Goal: Task Accomplishment & Management: Complete application form

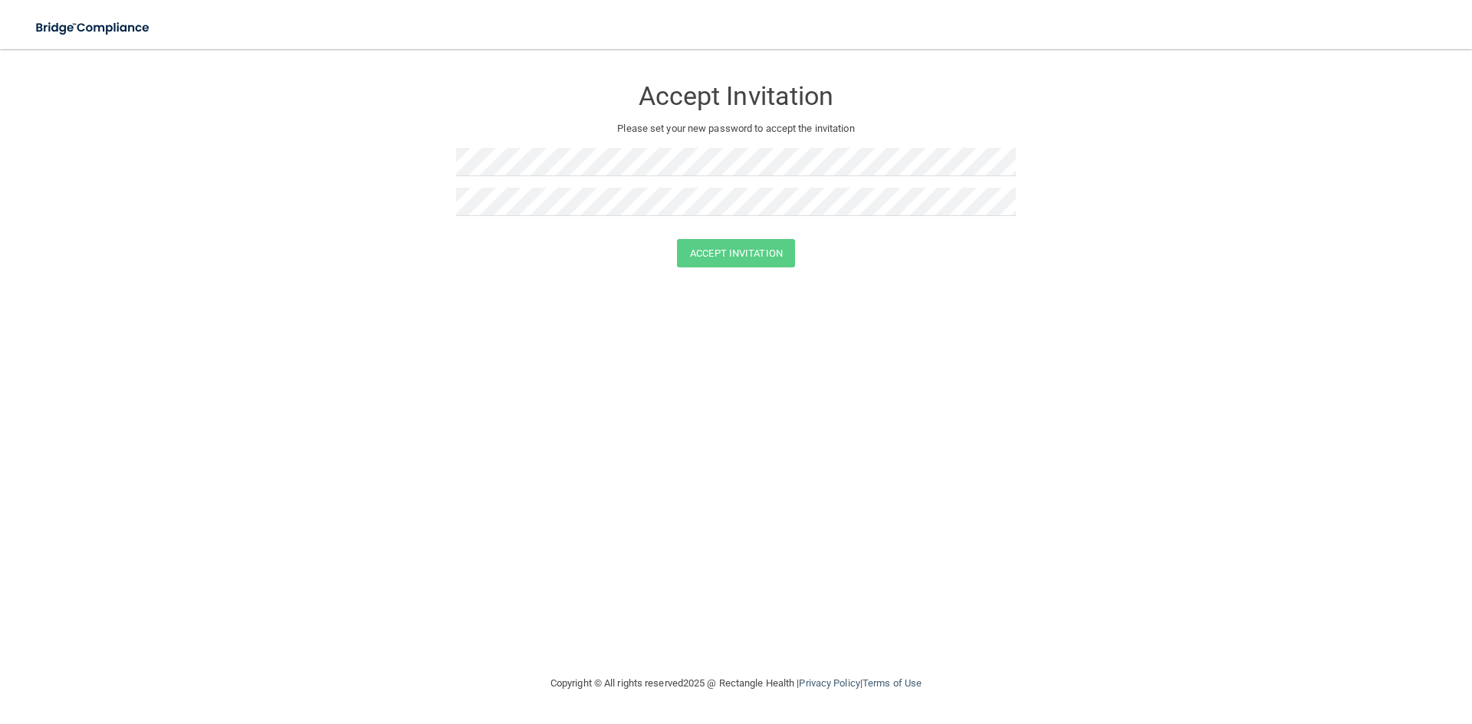
drag, startPoint x: 633, startPoint y: 186, endPoint x: 626, endPoint y: 179, distance: 10.3
click at [629, 185] on div at bounding box center [736, 168] width 560 height 40
click at [697, 219] on div at bounding box center [736, 208] width 560 height 40
click at [677, 239] on button "Accept Invitation" at bounding box center [736, 253] width 118 height 28
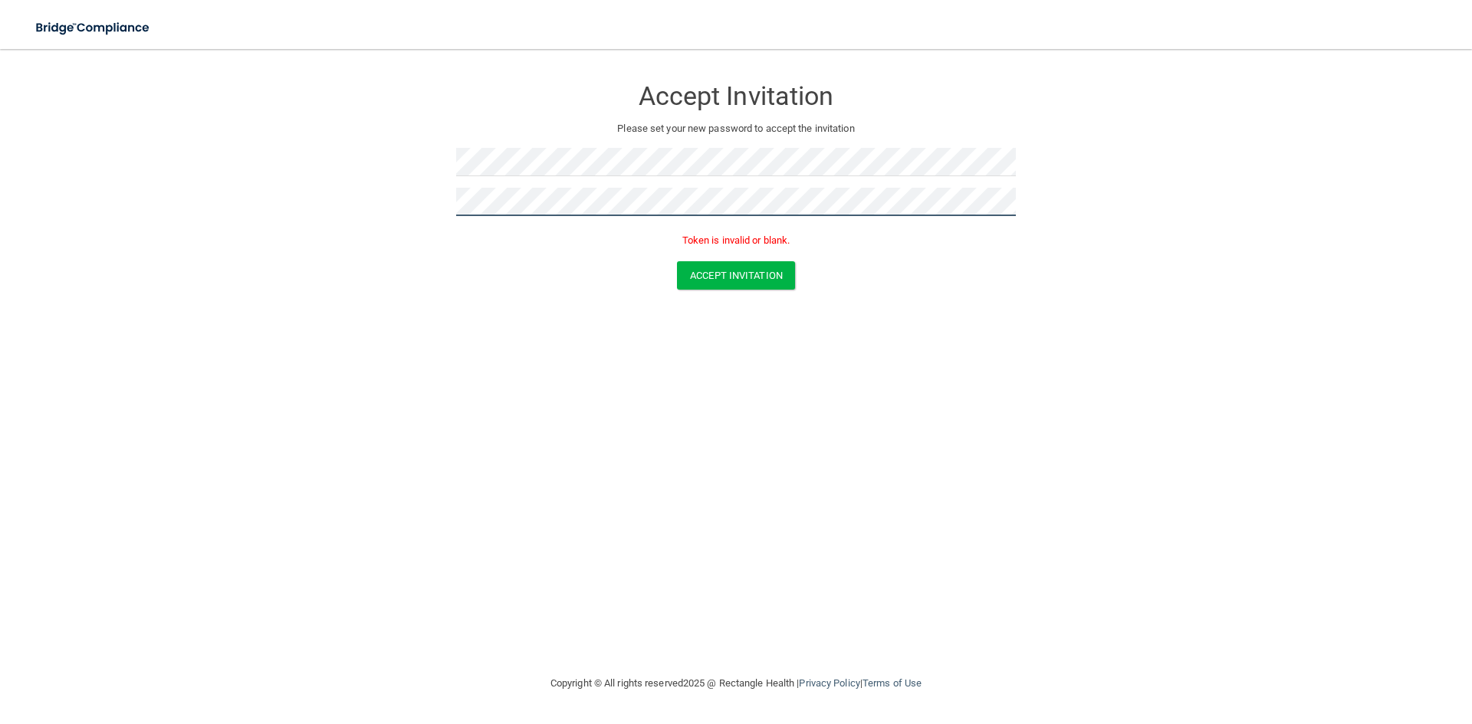
click at [459, 134] on div "Accept Invitation Please set your new password to accept the invitation Token i…" at bounding box center [736, 162] width 560 height 197
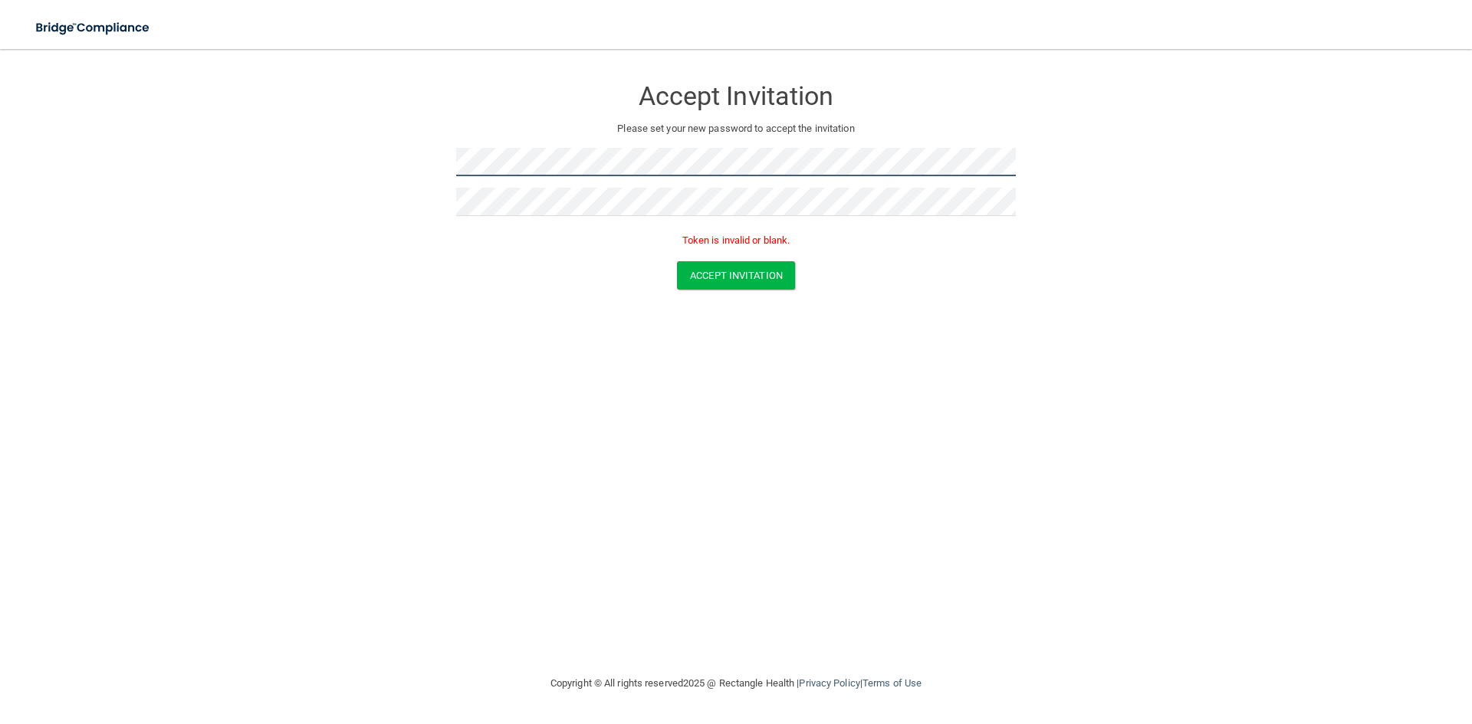
click at [413, 126] on form "Accept Invitation Please set your new password to accept the invitation Token i…" at bounding box center [736, 186] width 1410 height 244
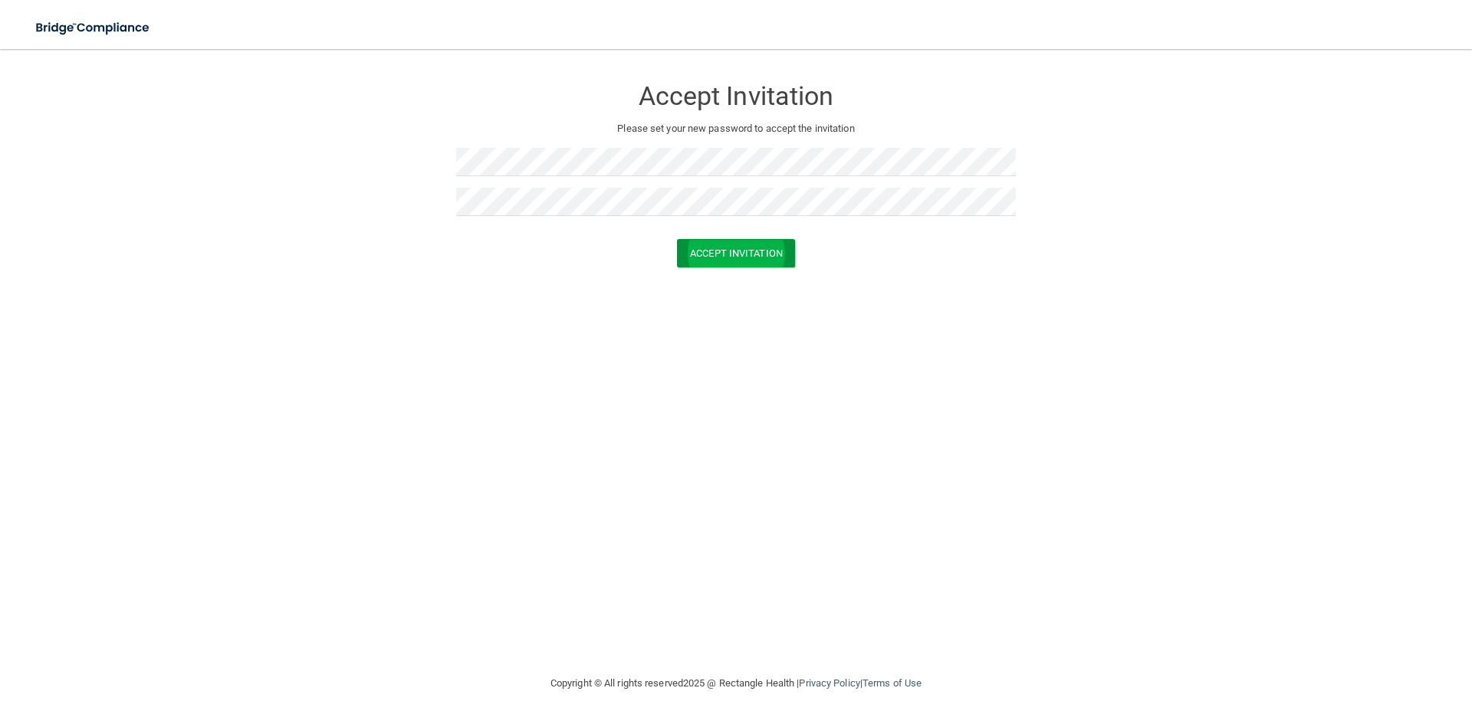
drag, startPoint x: 763, startPoint y: 229, endPoint x: 767, endPoint y: 240, distance: 11.4
click at [767, 238] on div at bounding box center [736, 233] width 560 height 11
click at [770, 247] on button "Accept Invitation" at bounding box center [736, 253] width 118 height 28
click at [776, 275] on button "Accept Invitation" at bounding box center [736, 275] width 118 height 28
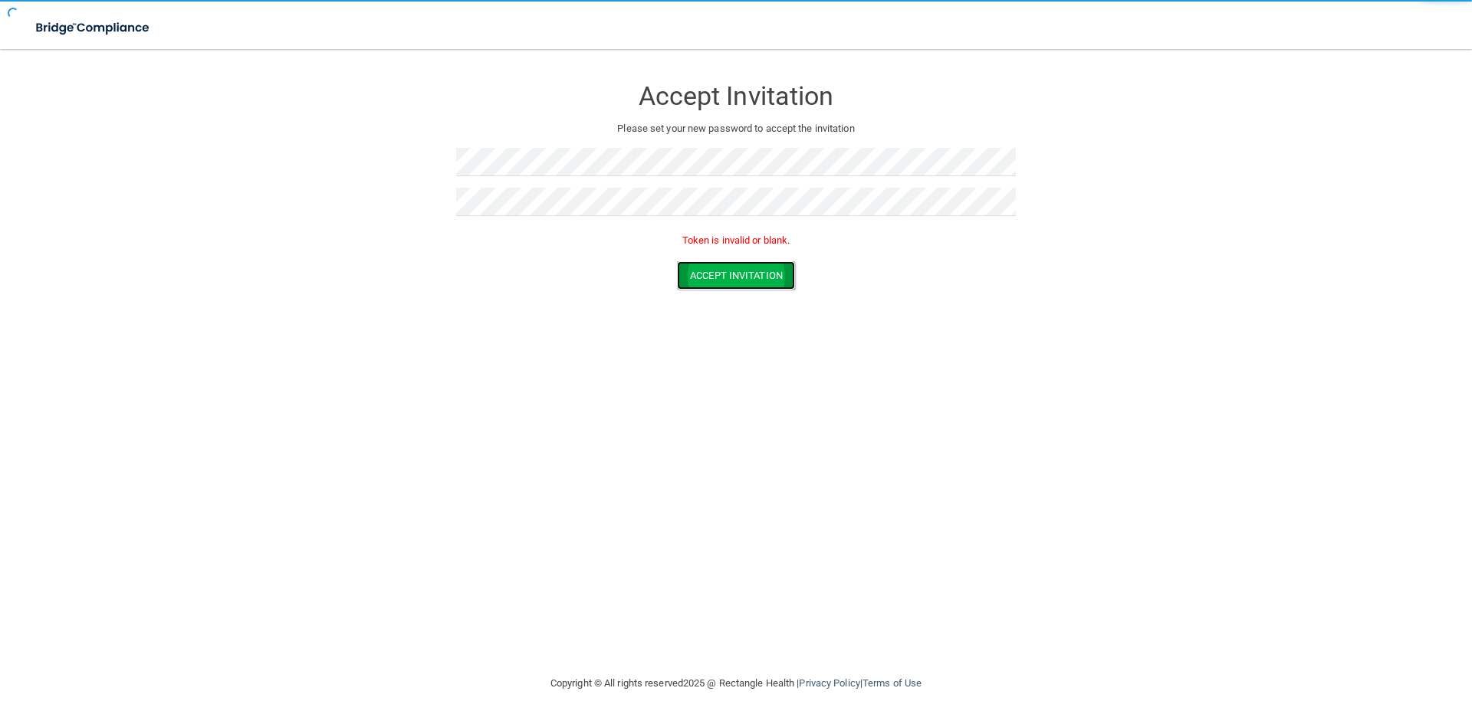
click at [776, 275] on button "Accept Invitation" at bounding box center [736, 275] width 118 height 28
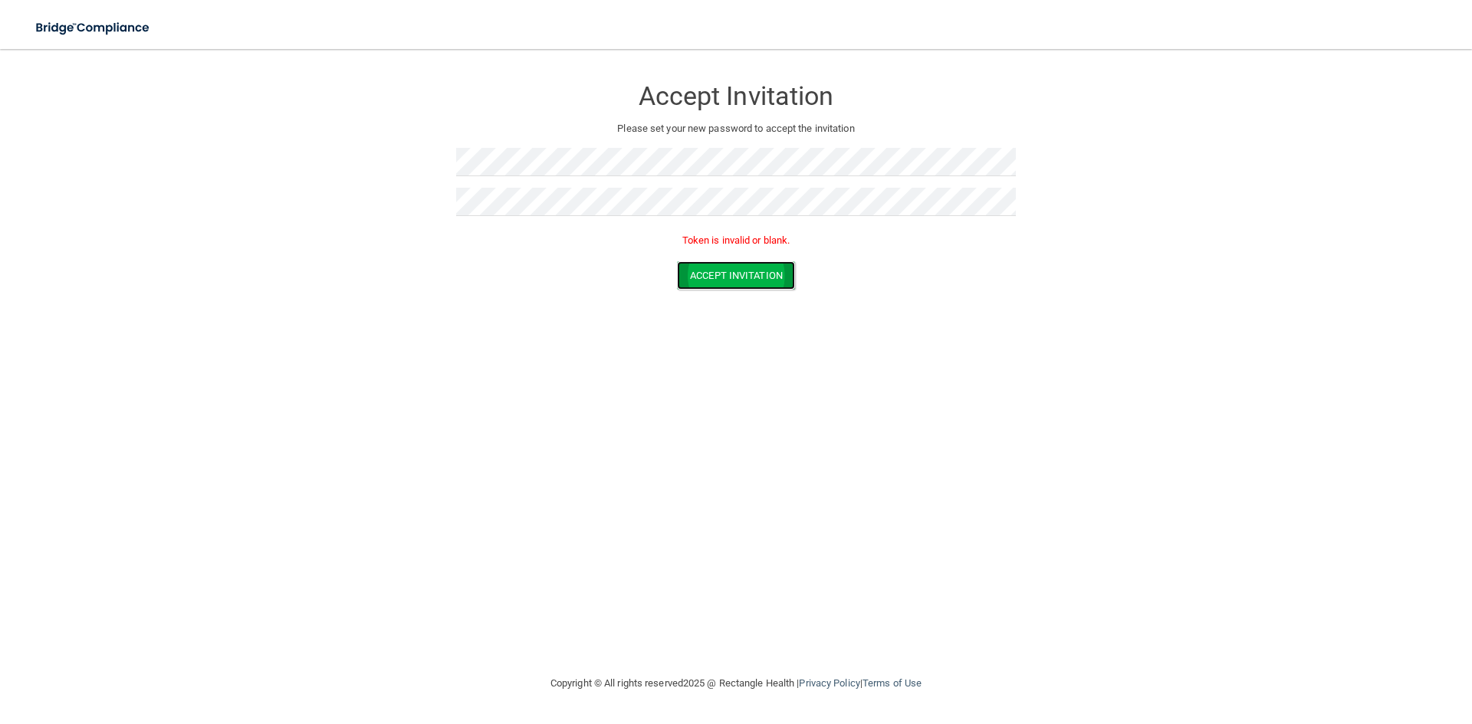
click at [776, 275] on button "Accept Invitation" at bounding box center [736, 275] width 118 height 28
click at [891, 366] on div "Accept Invitation Please set your new password to accept the invitation Token i…" at bounding box center [736, 361] width 1410 height 595
click at [747, 293] on form "Accept Invitation Please set your new password to accept the invitation Token i…" at bounding box center [736, 186] width 1410 height 244
click at [750, 280] on button "Accept Invitation" at bounding box center [736, 275] width 118 height 28
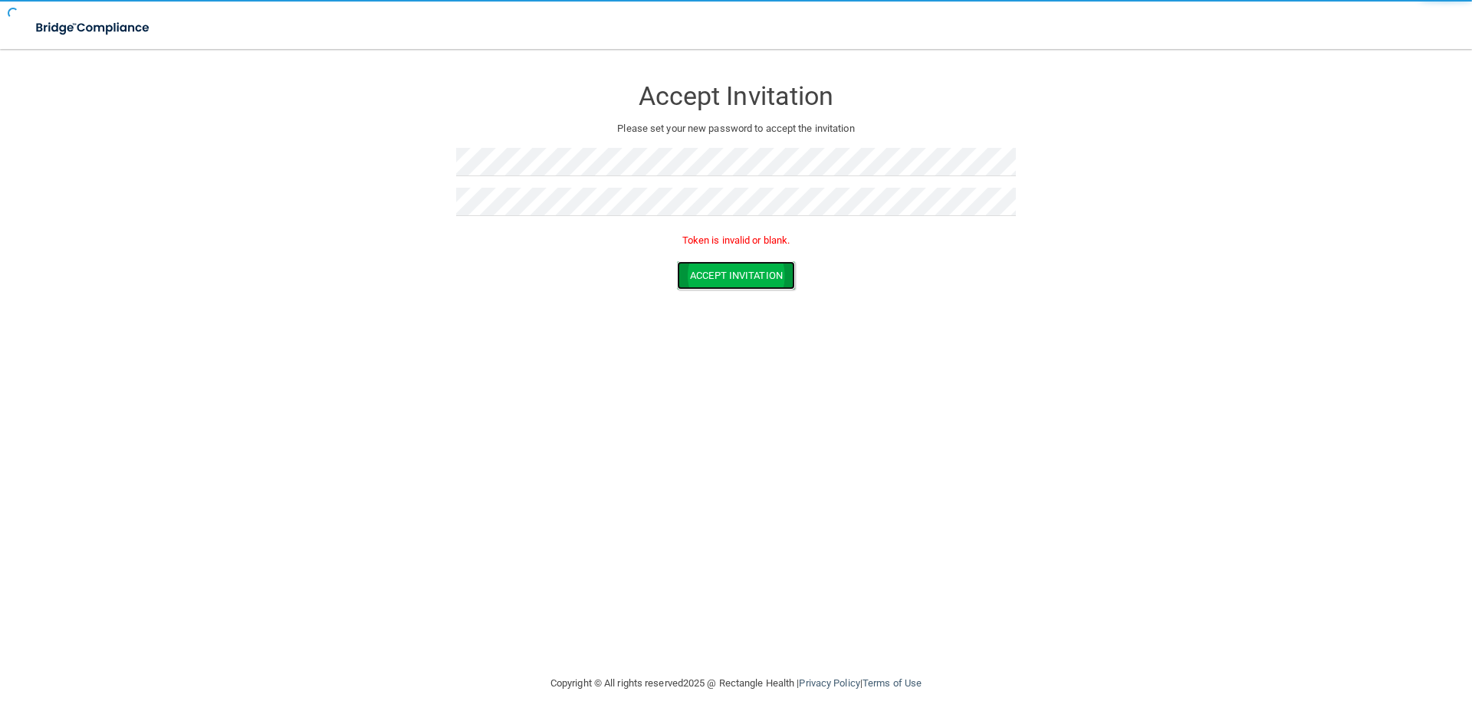
click at [749, 281] on button "Accept Invitation" at bounding box center [736, 275] width 118 height 28
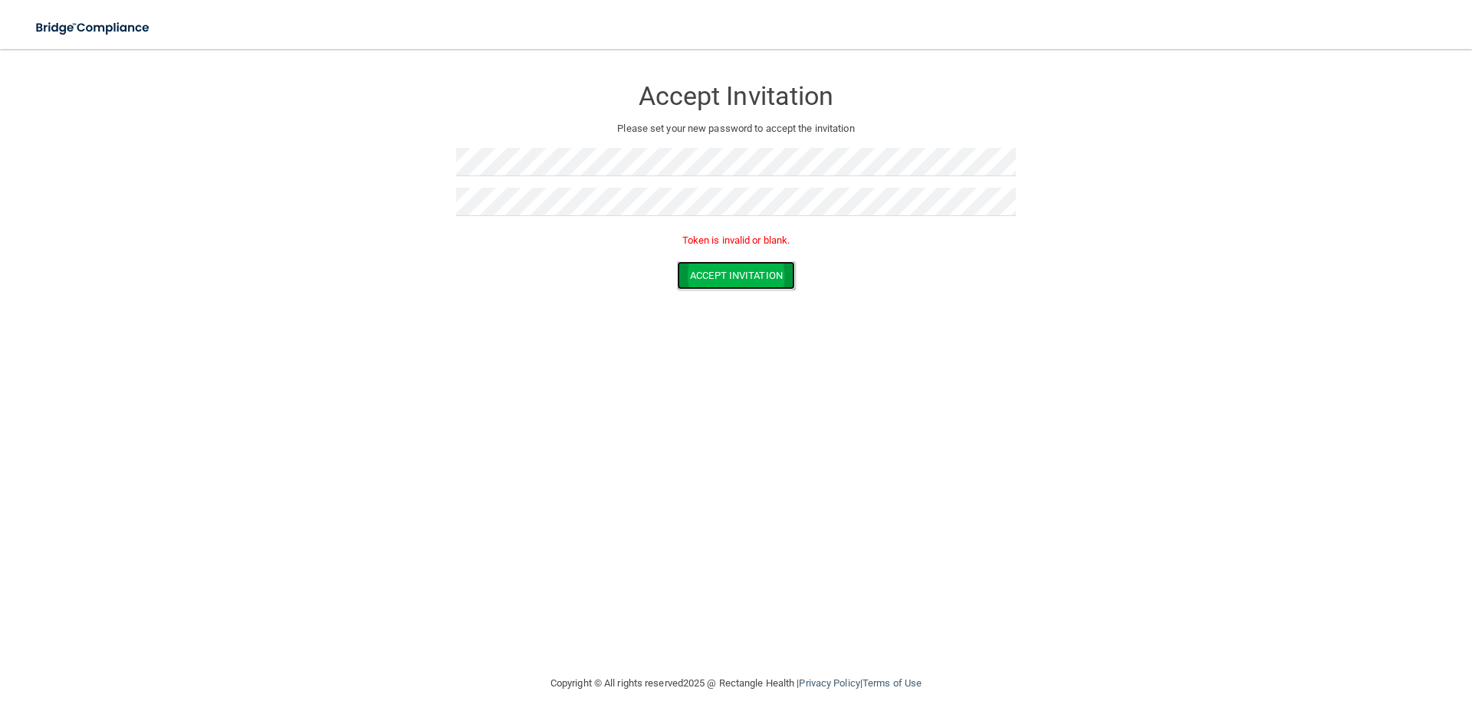
click at [748, 286] on button "Accept Invitation" at bounding box center [736, 275] width 118 height 28
click at [425, 178] on form "Accept Invitation Please set your new password to accept the invitation Token i…" at bounding box center [736, 186] width 1410 height 244
click at [387, 207] on form "Accept Invitation Please set your new password to accept the invitation Token i…" at bounding box center [736, 186] width 1410 height 244
click at [718, 263] on button "Accept Invitation" at bounding box center [736, 275] width 118 height 28
click at [718, 265] on button "Accept Invitation" at bounding box center [736, 275] width 118 height 28
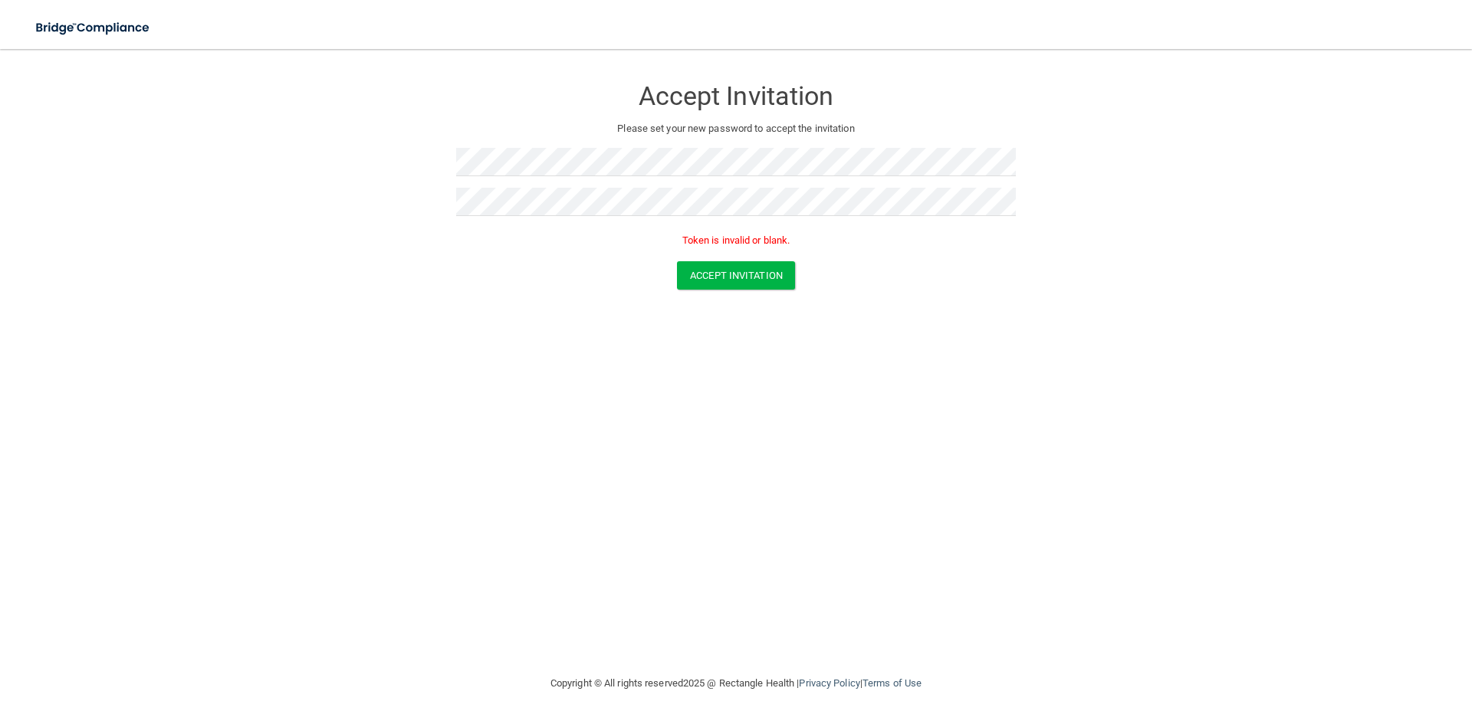
click at [1246, 121] on form "Accept Invitation Please set your new password to accept the invitation Token i…" at bounding box center [736, 186] width 1410 height 244
click at [730, 281] on button "Accept Invitation" at bounding box center [736, 275] width 118 height 28
